Goal: Find specific page/section: Find specific page/section

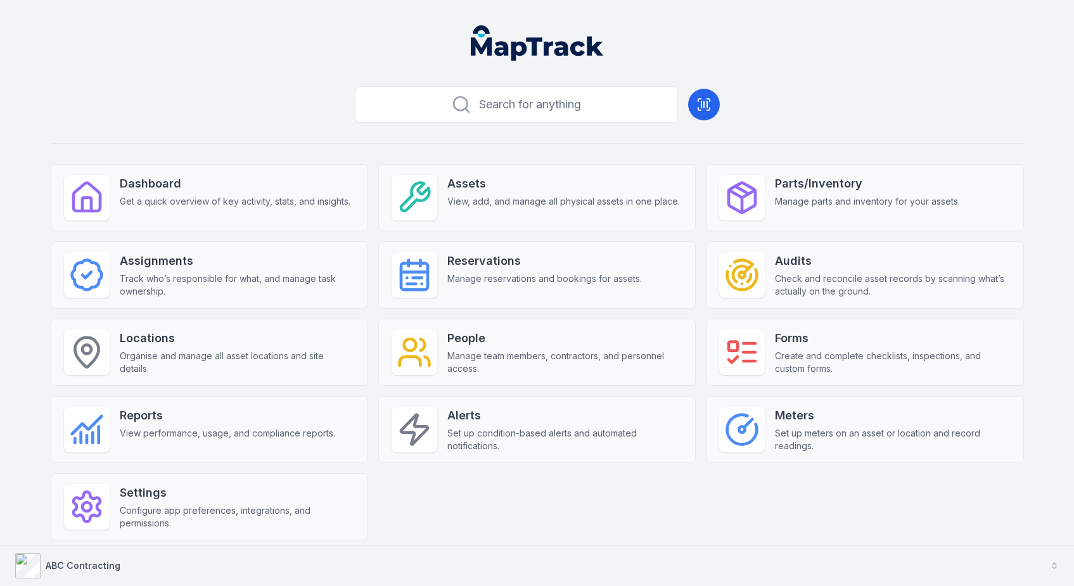
click at [163, 554] on button "ABC Contracting" at bounding box center [537, 565] width 1074 height 41
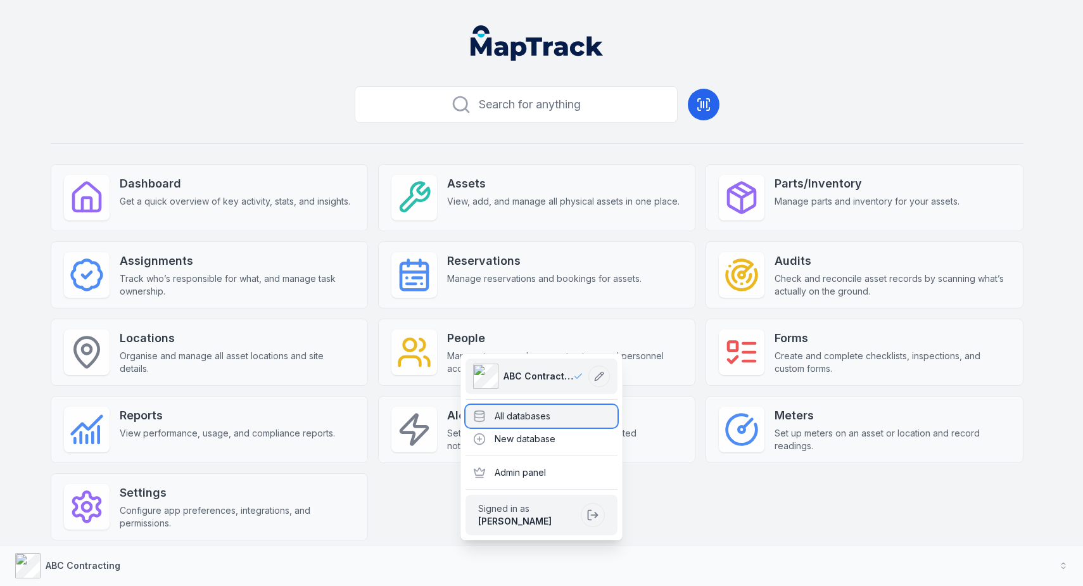
click at [587, 412] on div "All databases" at bounding box center [542, 416] width 152 height 23
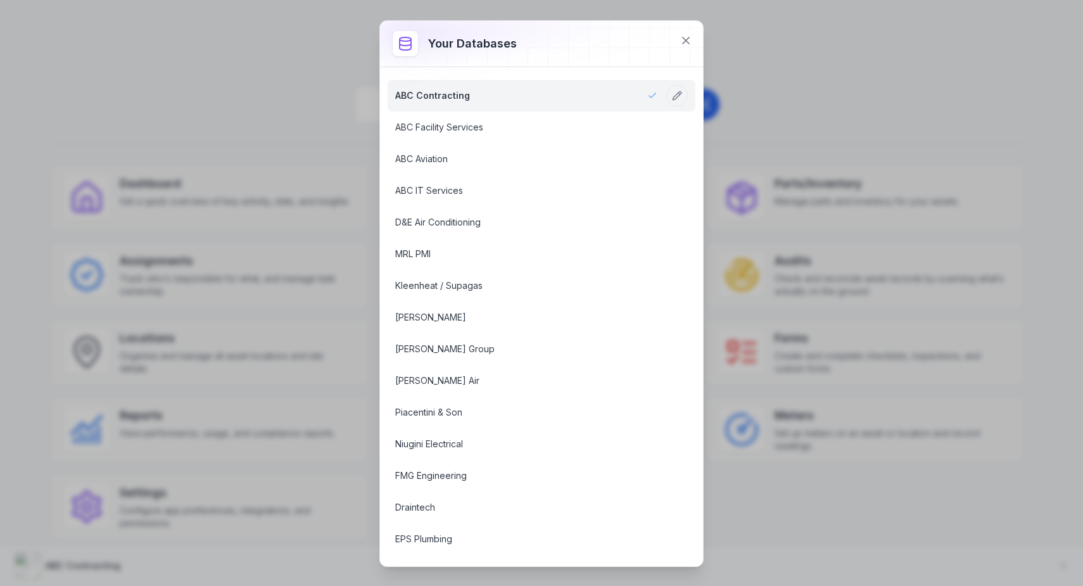
scroll to position [634, 0]
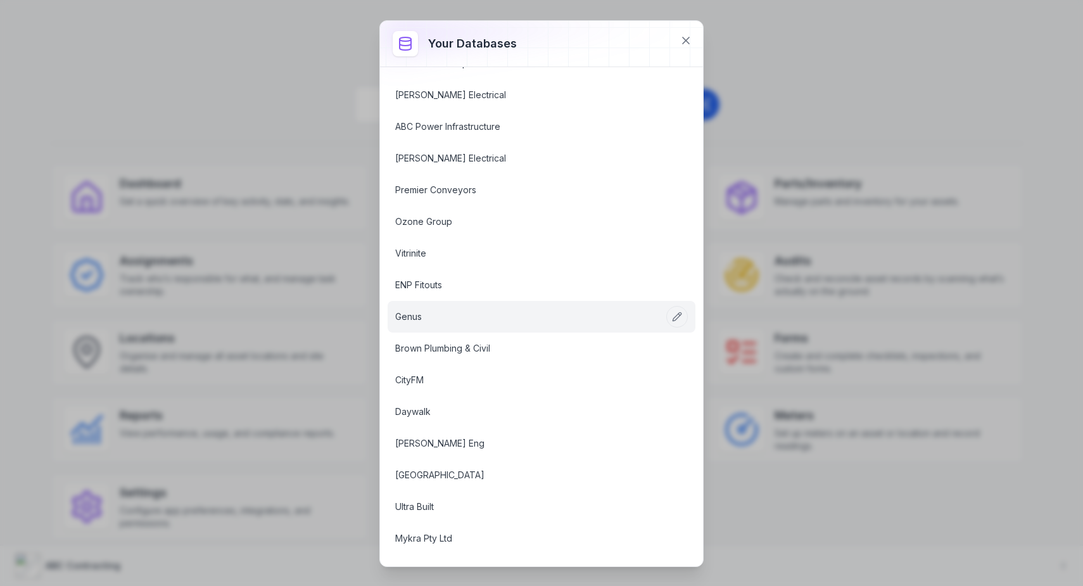
click at [471, 318] on link "Genus" at bounding box center [526, 316] width 262 height 13
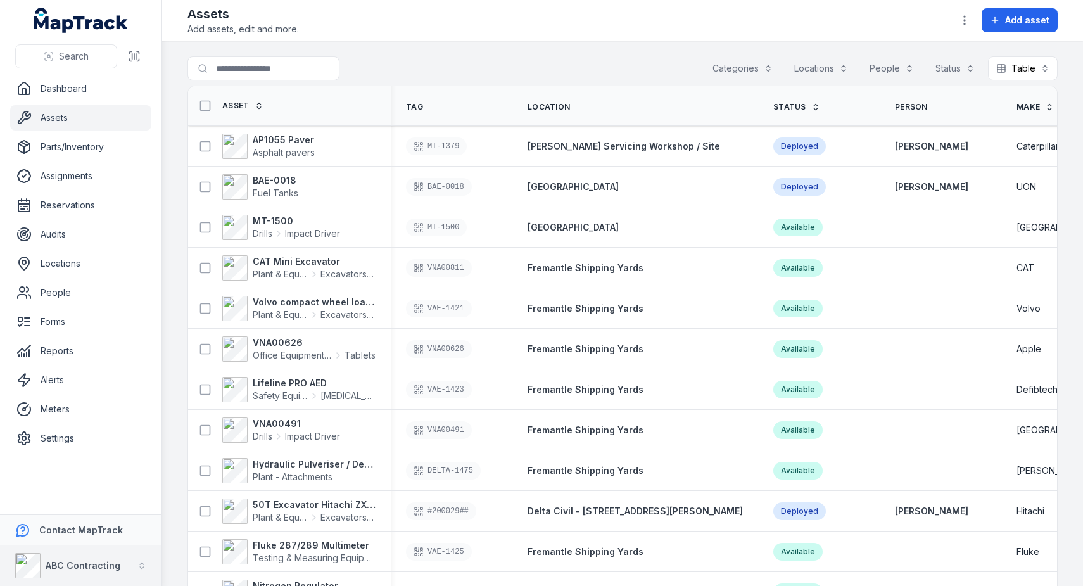
click at [72, 564] on strong "ABC Contracting" at bounding box center [83, 565] width 75 height 11
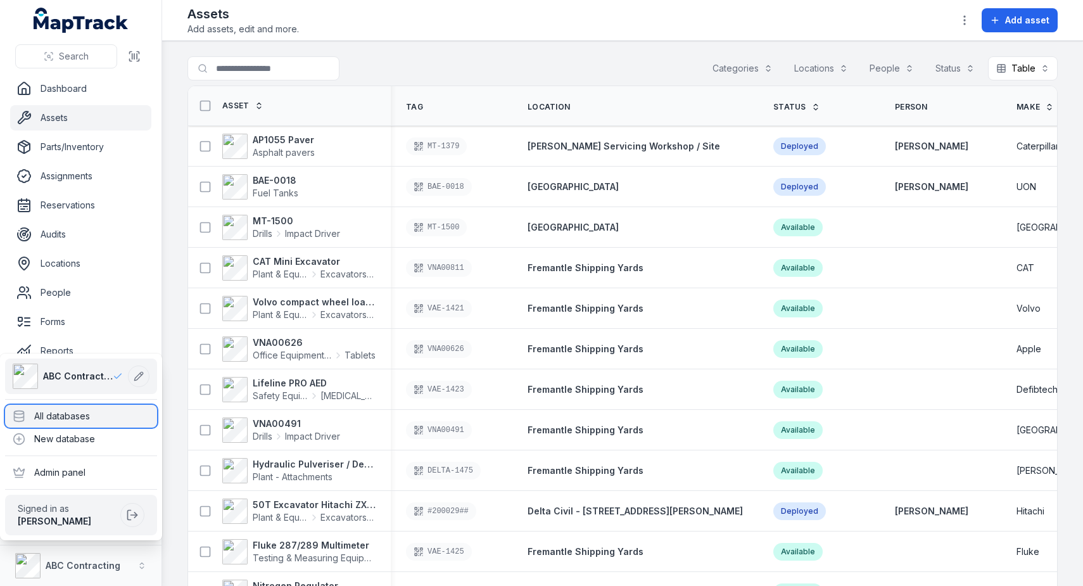
click at [73, 418] on div "All databases" at bounding box center [81, 416] width 152 height 23
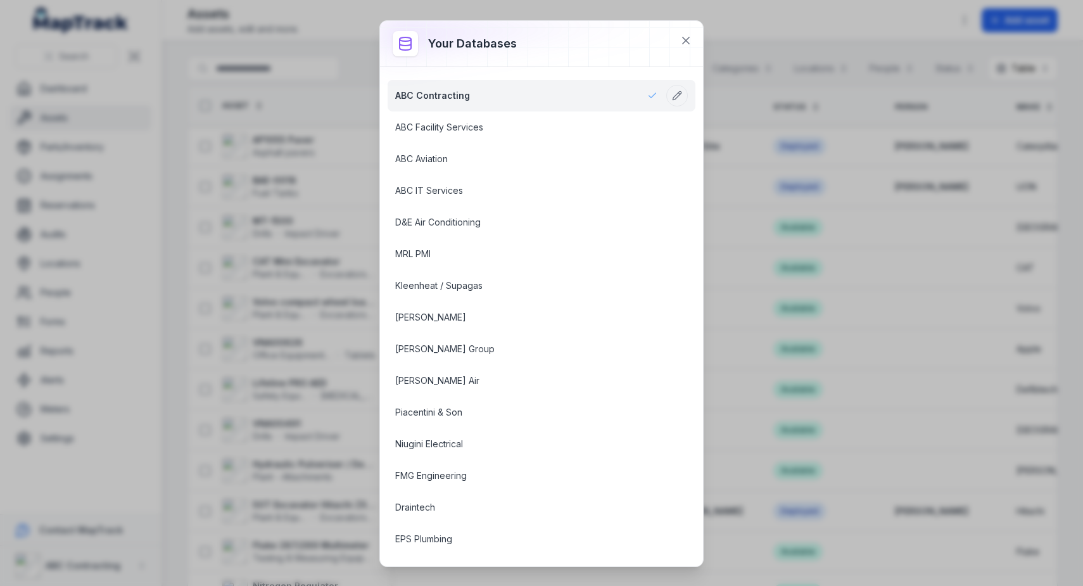
scroll to position [536, 0]
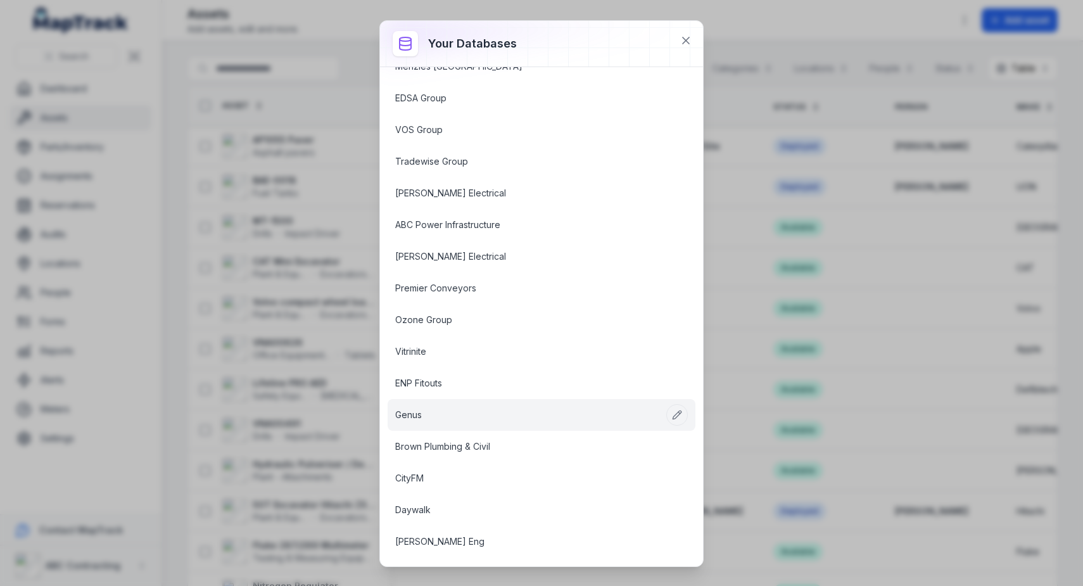
click at [424, 409] on link "Genus" at bounding box center [526, 415] width 262 height 13
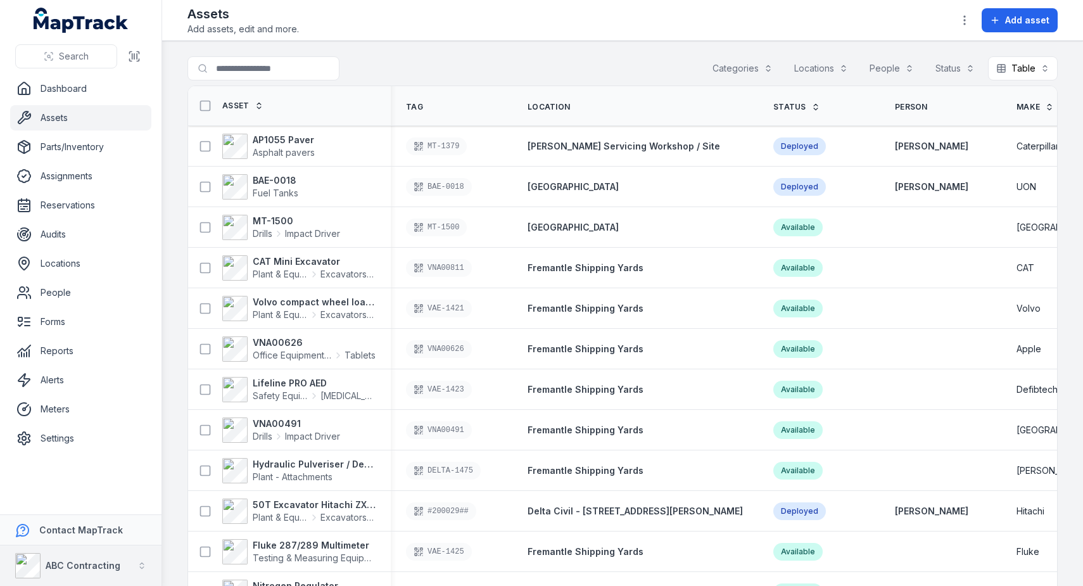
click at [108, 557] on div "ABC Contracting" at bounding box center [67, 565] width 105 height 25
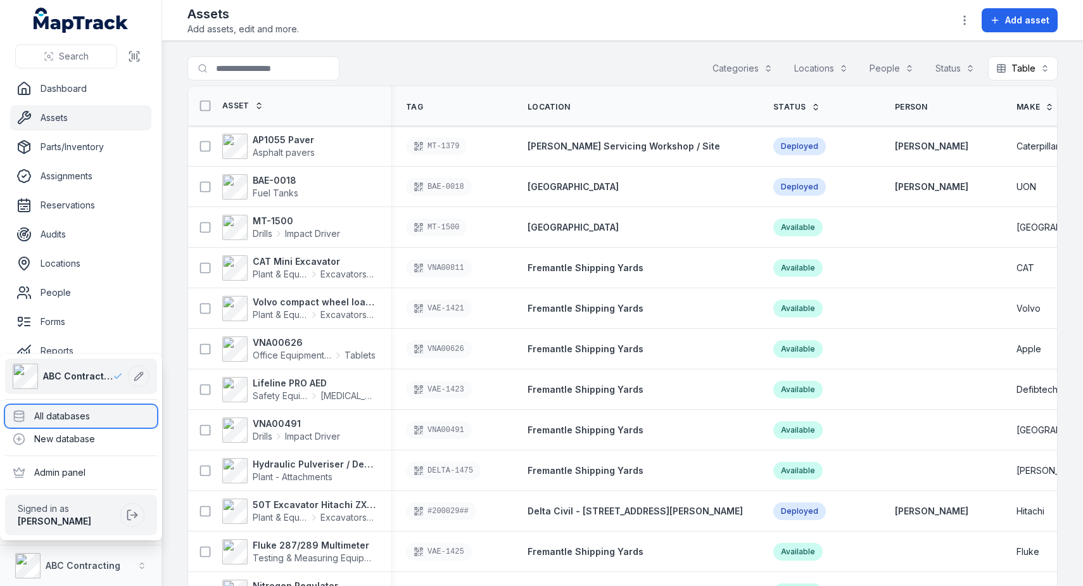
click at [96, 416] on div "All databases" at bounding box center [81, 416] width 152 height 23
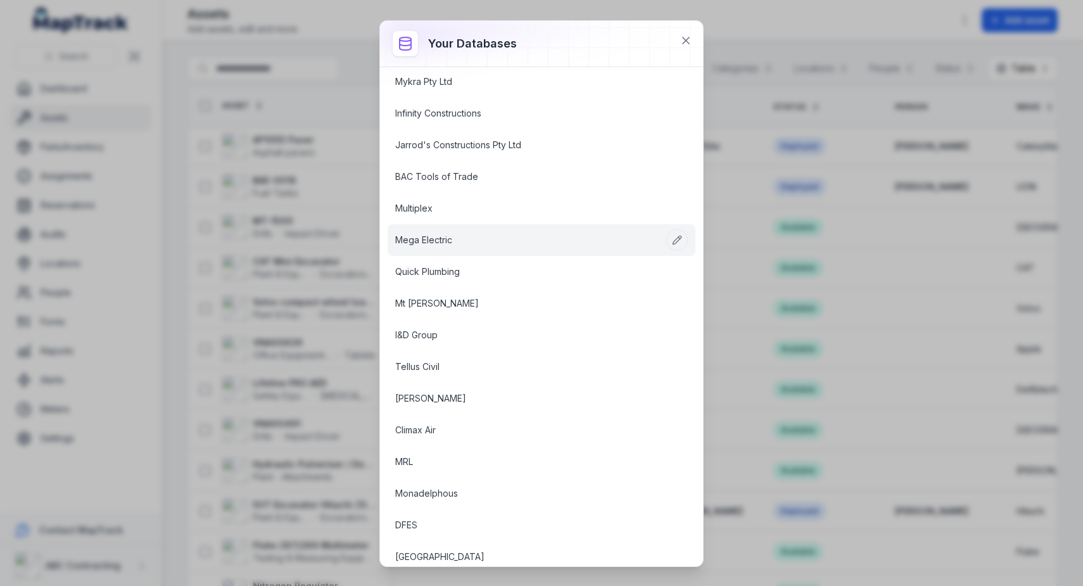
scroll to position [96, 0]
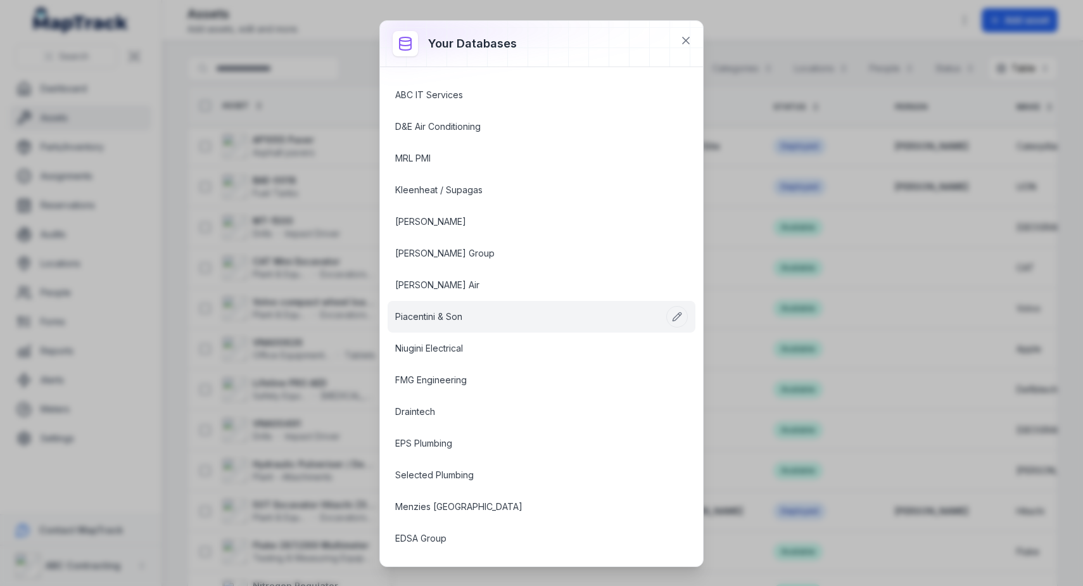
click at [442, 310] on link "Piacentini & Son" at bounding box center [526, 316] width 262 height 13
